Goal: Task Accomplishment & Management: Use online tool/utility

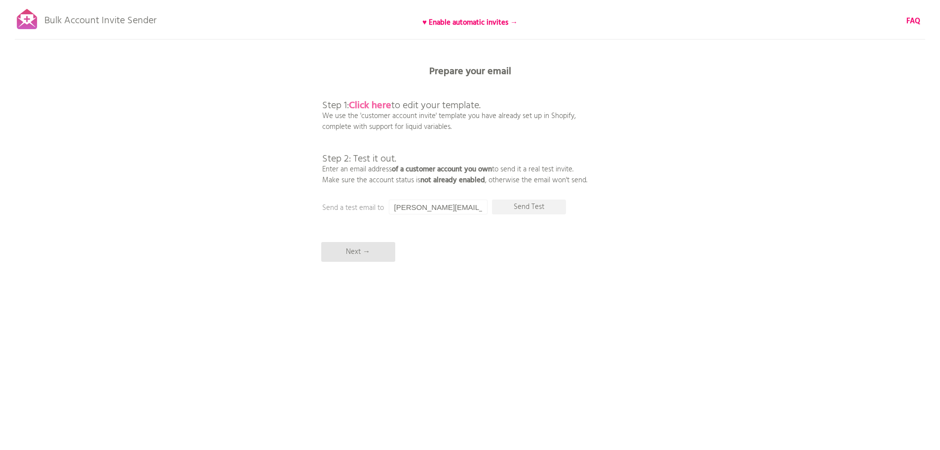
click at [371, 106] on b "Click here" at bounding box center [370, 106] width 42 height 16
click at [353, 253] on p "Next →" at bounding box center [358, 252] width 74 height 20
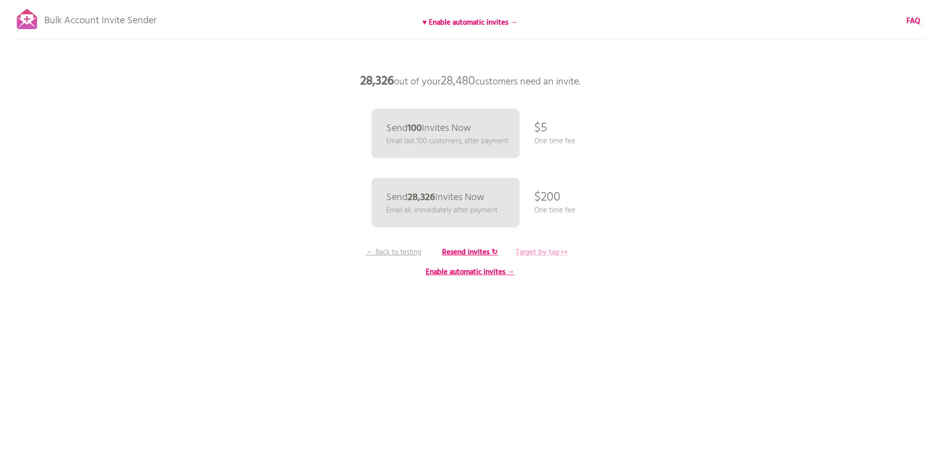
click at [545, 248] on b "Target by tag ↦" at bounding box center [542, 252] width 52 height 12
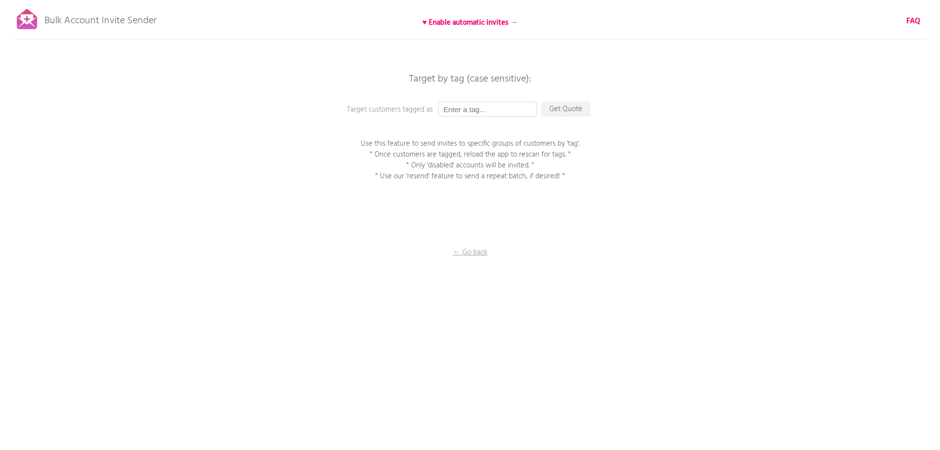
click at [476, 105] on input "text" at bounding box center [487, 109] width 99 height 15
click at [485, 109] on input "text" at bounding box center [487, 109] width 99 height 15
paste input "Importiert aus Shopware 10.09.2025 13:50 MESZ"
type input "Importiert aus Shopware 10.09.2025 13:50 MESZ"
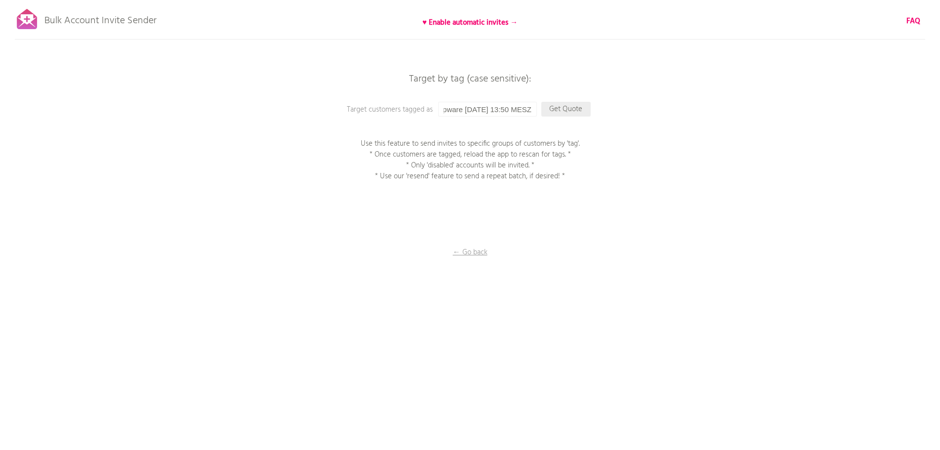
click at [560, 107] on p "Get Quote" at bounding box center [565, 109] width 49 height 15
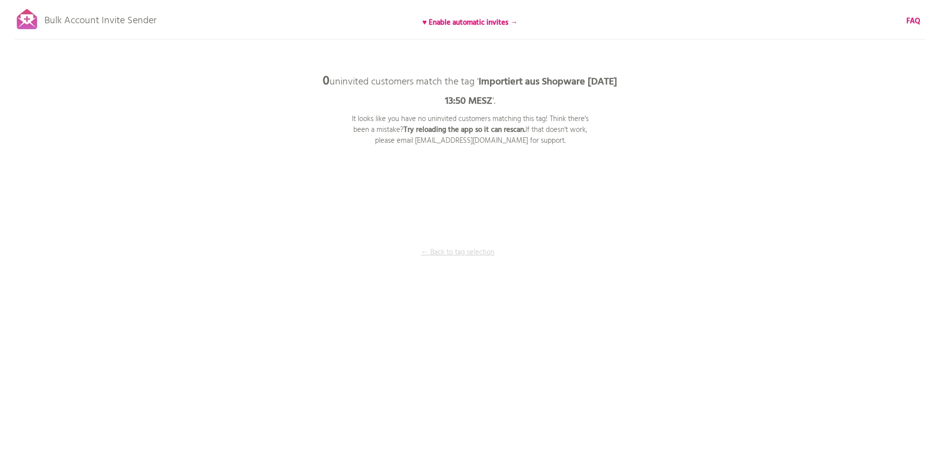
click at [464, 253] on p "← Back to tag selection" at bounding box center [458, 252] width 74 height 11
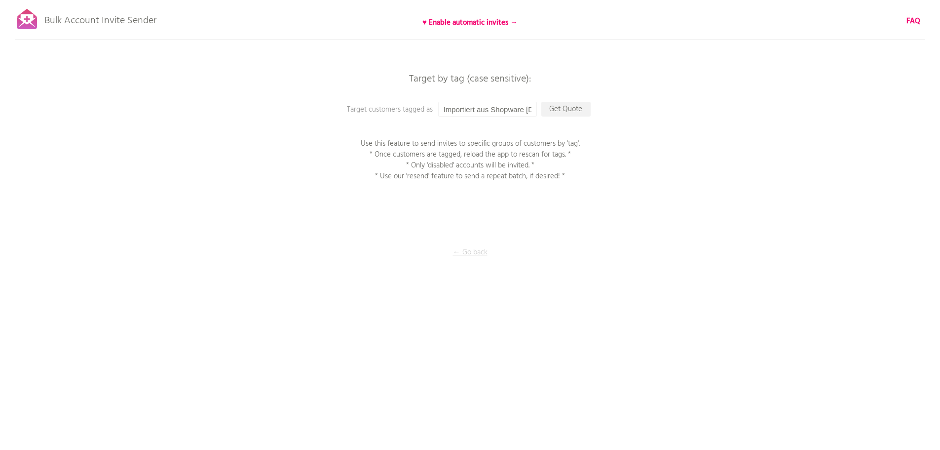
click at [466, 248] on p "← Go back" at bounding box center [470, 252] width 99 height 11
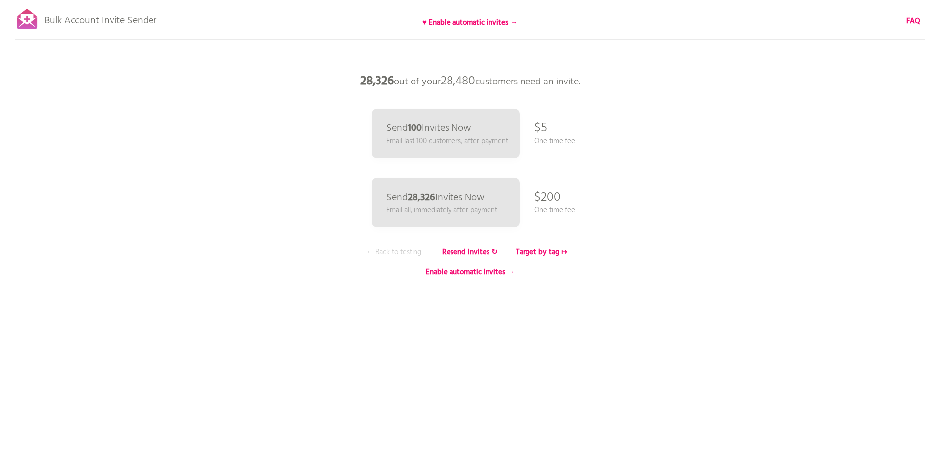
click at [399, 253] on p "← Back to testing" at bounding box center [394, 252] width 74 height 11
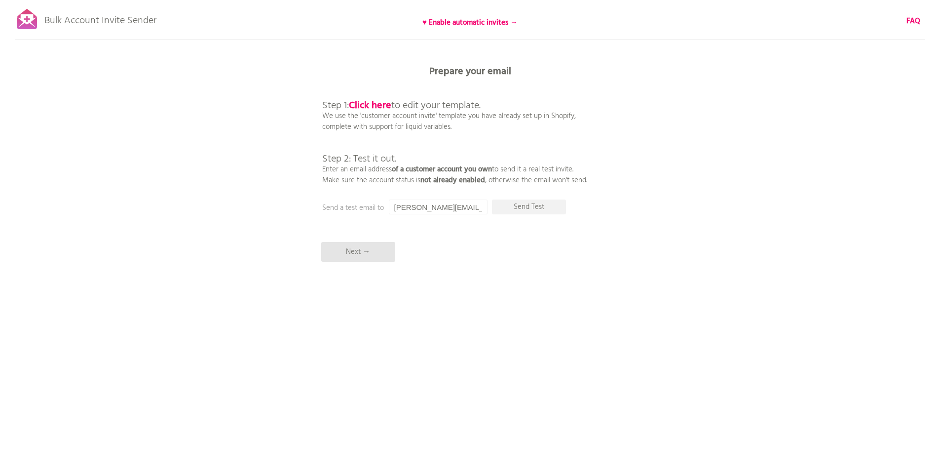
click at [32, 20] on div at bounding box center [27, 19] width 25 height 25
click at [350, 253] on p "Next →" at bounding box center [358, 252] width 74 height 20
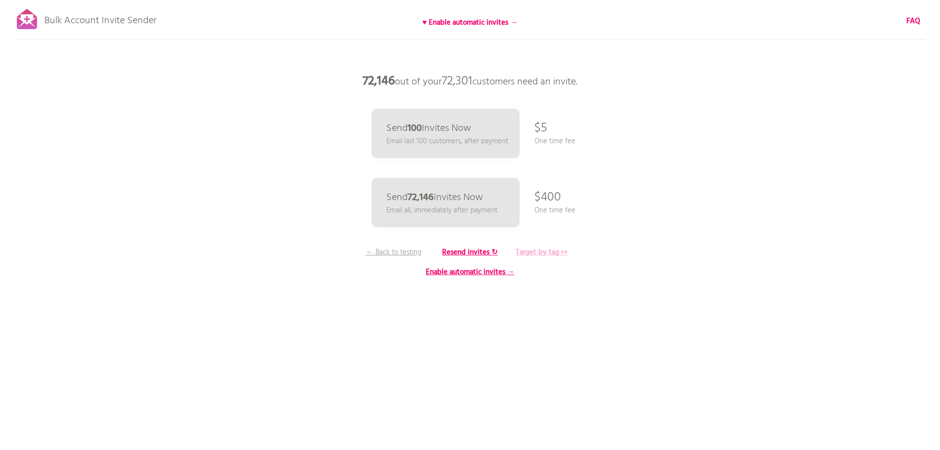
click at [536, 253] on b "Target by tag ↦" at bounding box center [542, 252] width 52 height 12
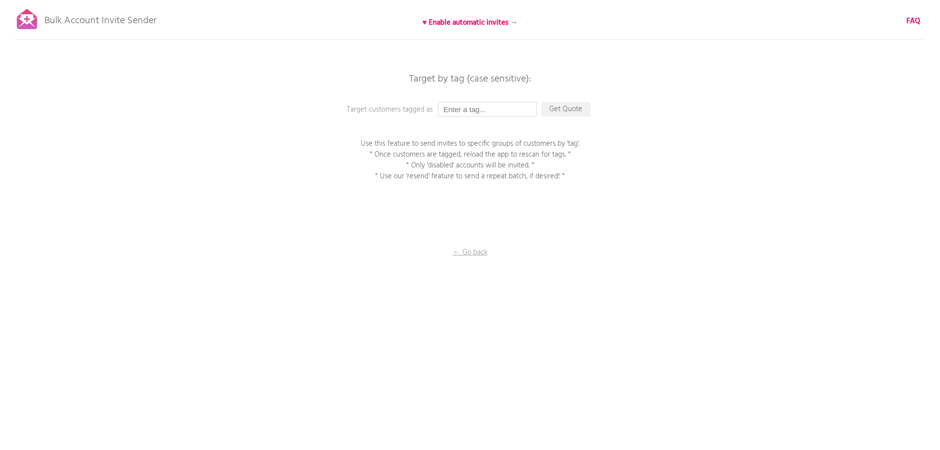
click at [473, 108] on input "text" at bounding box center [487, 109] width 99 height 15
type input "Umzug_Shopware"
click at [572, 102] on p "Get Quote" at bounding box center [565, 109] width 49 height 15
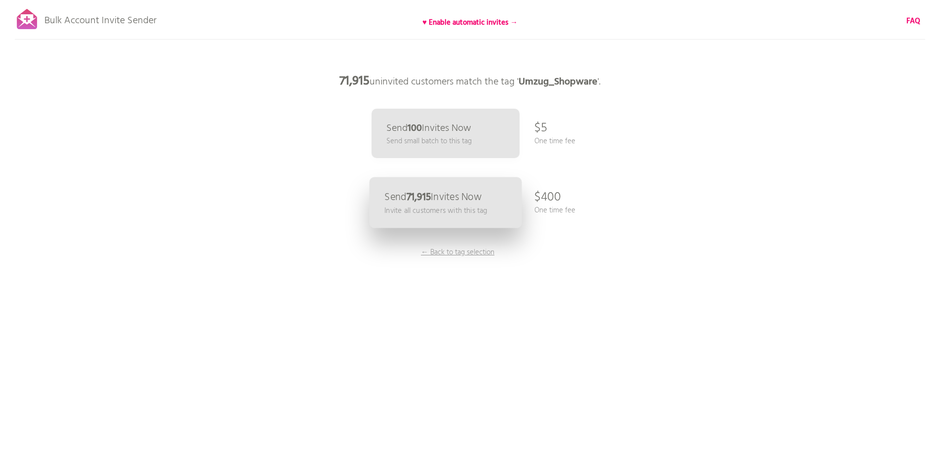
click at [430, 201] on b "71,915" at bounding box center [418, 197] width 24 height 16
